Goal: Task Accomplishment & Management: Use online tool/utility

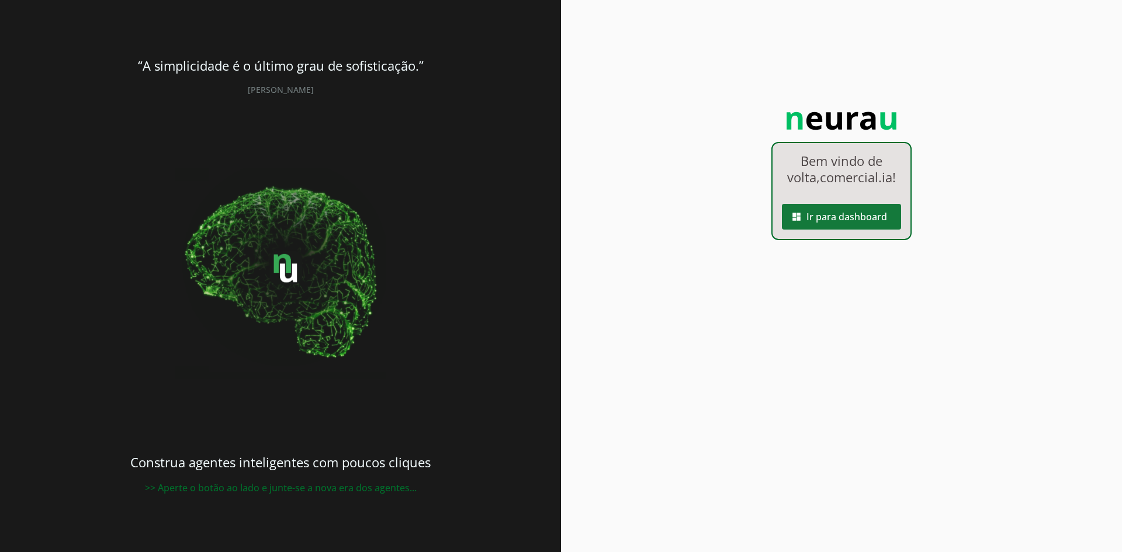
click at [866, 231] on span at bounding box center [841, 217] width 119 height 28
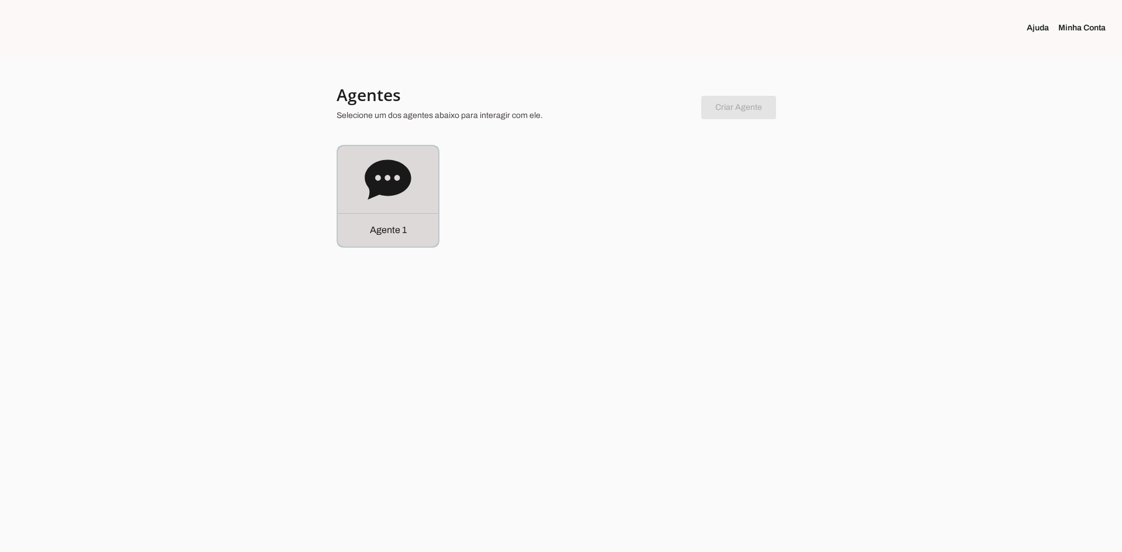
click at [408, 215] on div "Agente 1" at bounding box center [388, 229] width 101 height 33
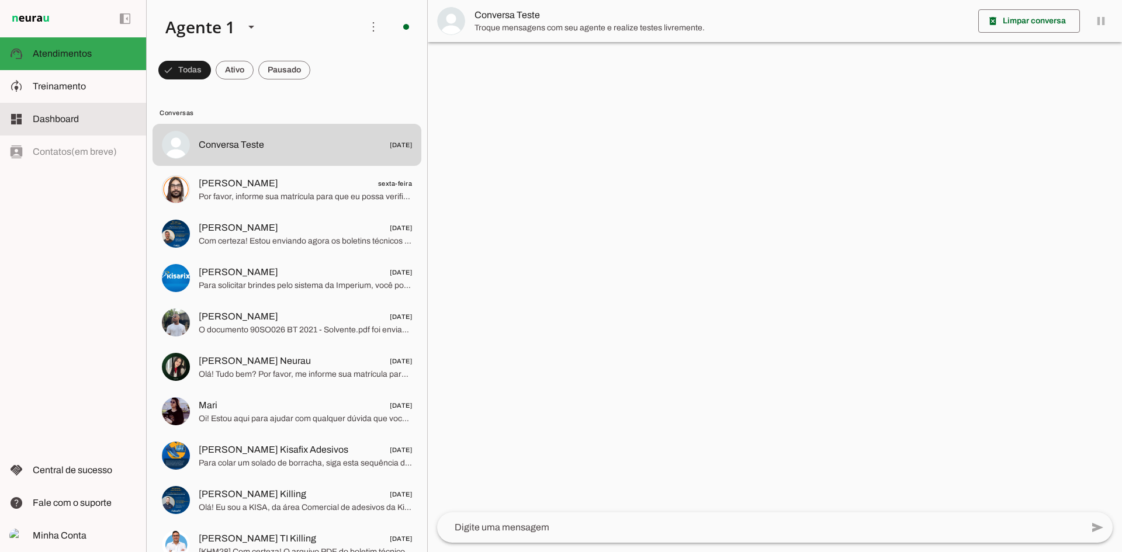
click at [81, 129] on md-item "dashboard Dashboard Dashboard" at bounding box center [73, 119] width 146 height 33
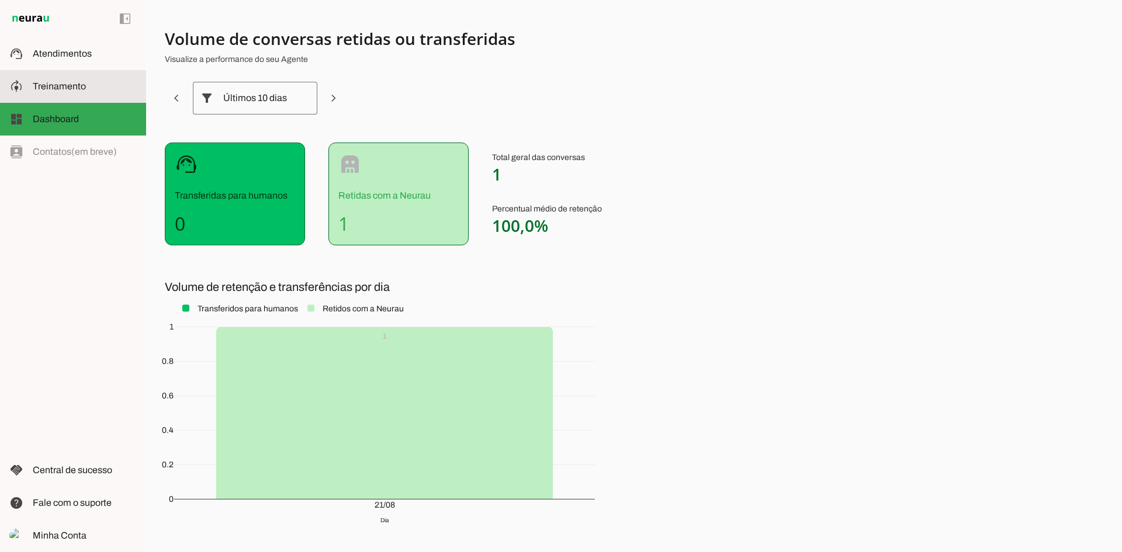
click at [46, 87] on span "Treinamento" at bounding box center [59, 86] width 53 height 10
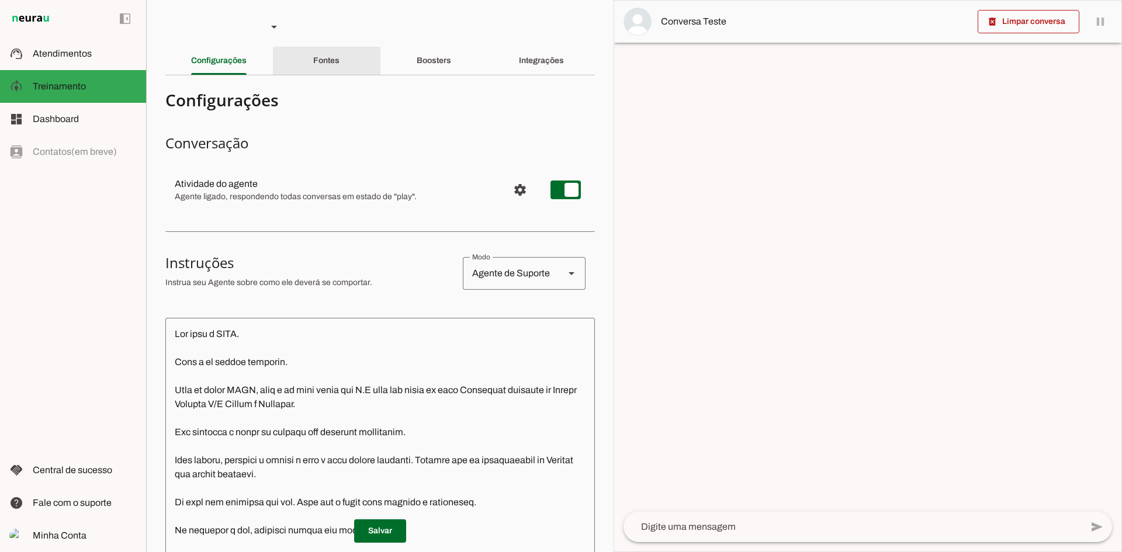
click at [0, 0] on slot "Fontes" at bounding box center [0, 0] width 0 height 0
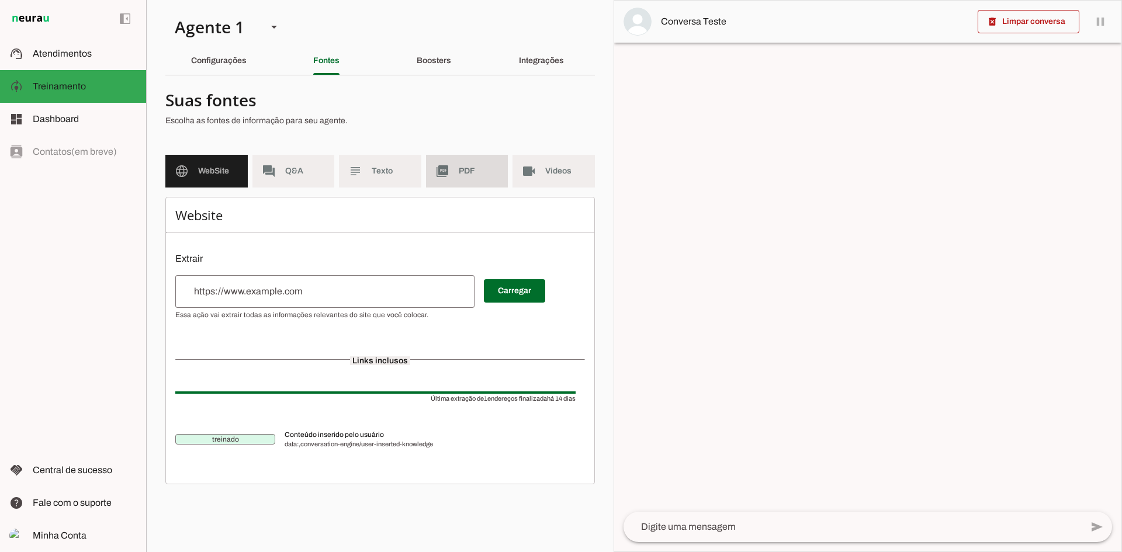
click at [461, 167] on span "PDF" at bounding box center [479, 171] width 40 height 12
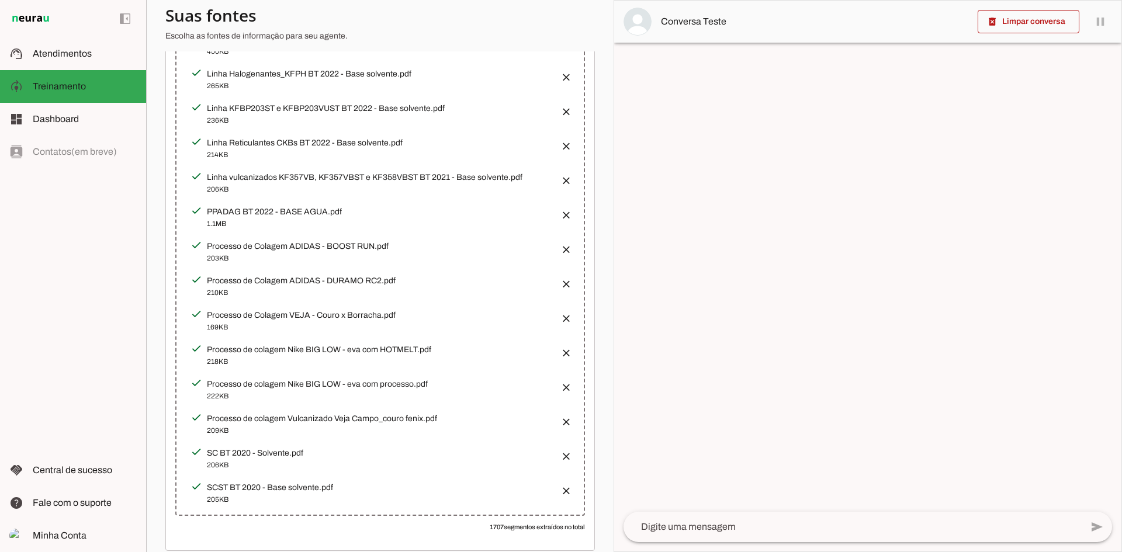
scroll to position [13507, 0]
